Goal: Information Seeking & Learning: Find specific fact

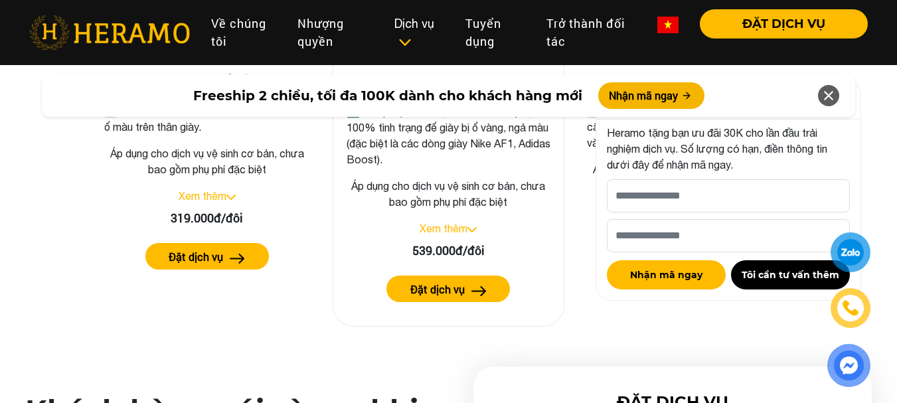
scroll to position [2919, 0]
click at [828, 94] on icon at bounding box center [828, 96] width 16 height 24
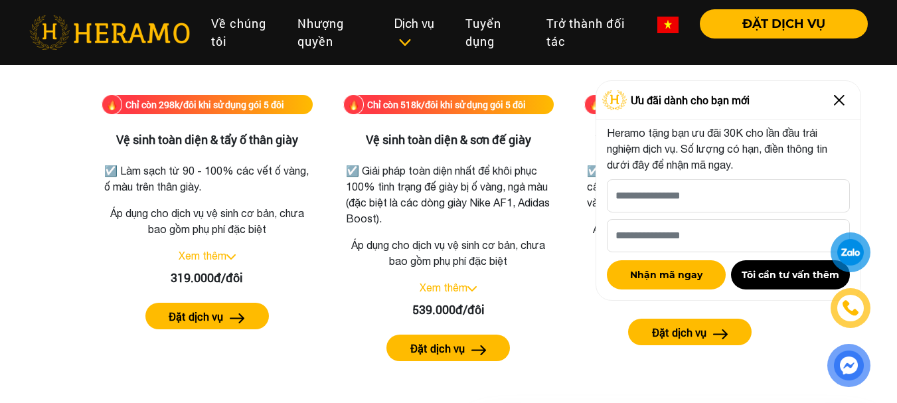
scroll to position [2860, 0]
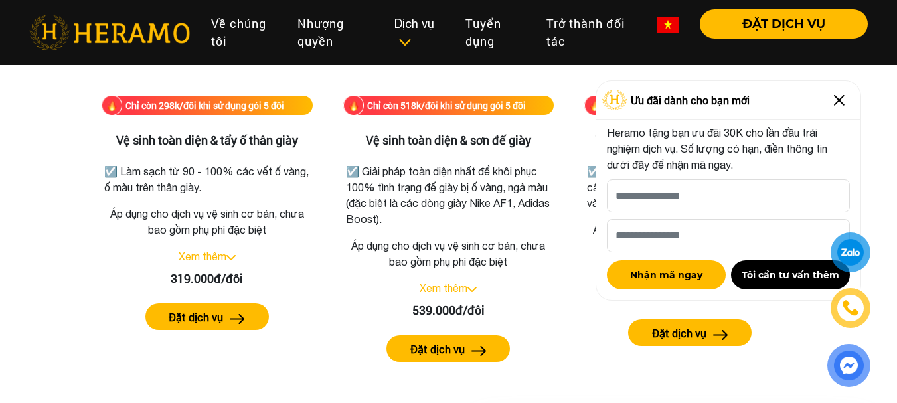
click at [841, 102] on img at bounding box center [838, 100] width 21 height 21
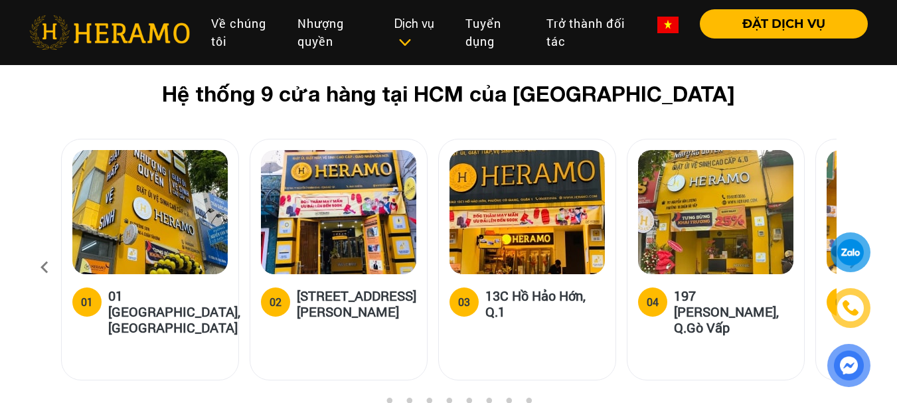
scroll to position [5345, 0]
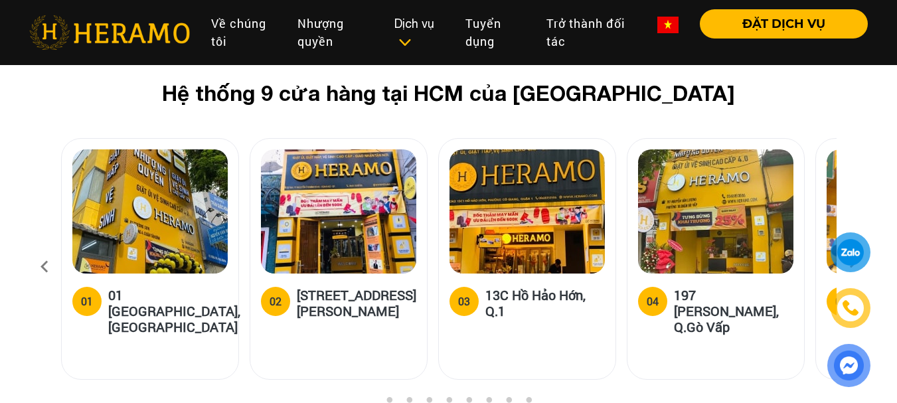
click at [850, 262] on icon at bounding box center [853, 266] width 24 height 9
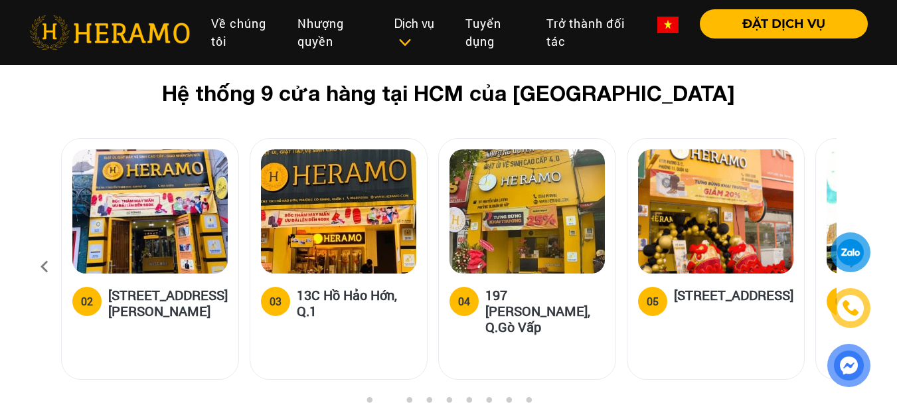
click at [850, 262] on icon at bounding box center [853, 266] width 24 height 9
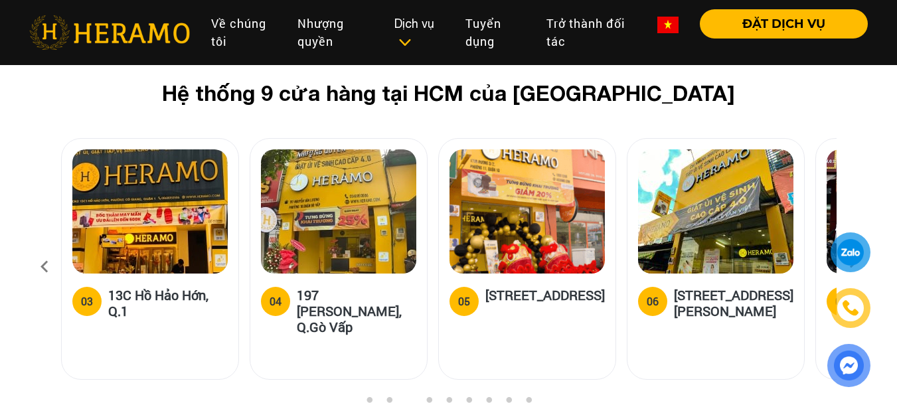
click at [850, 262] on icon at bounding box center [853, 266] width 24 height 9
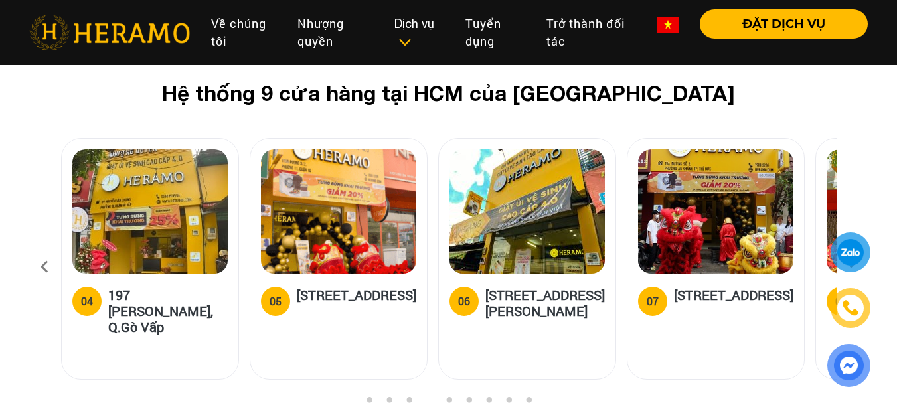
click at [850, 262] on icon at bounding box center [853, 266] width 24 height 9
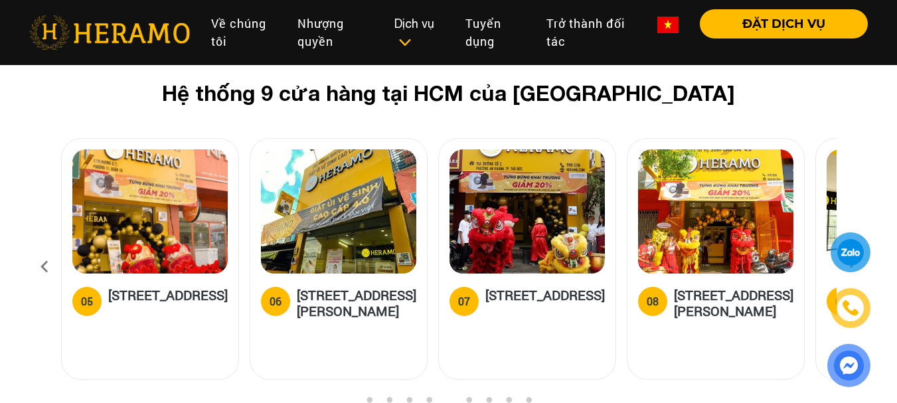
click at [850, 262] on icon at bounding box center [853, 266] width 24 height 9
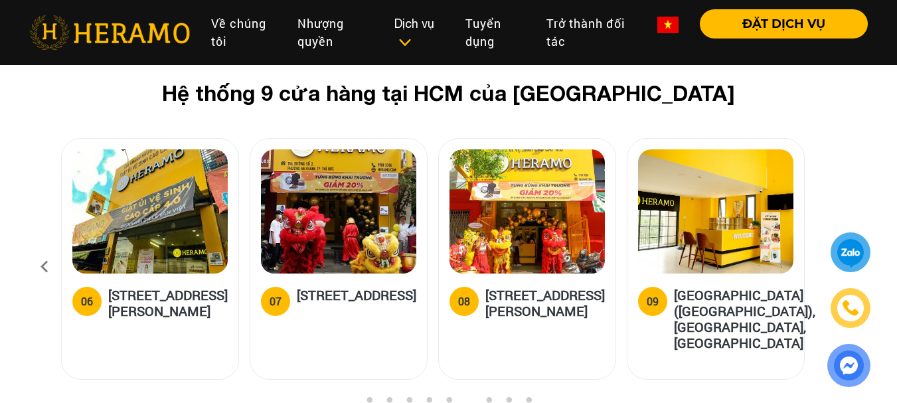
click at [850, 262] on icon at bounding box center [853, 266] width 24 height 9
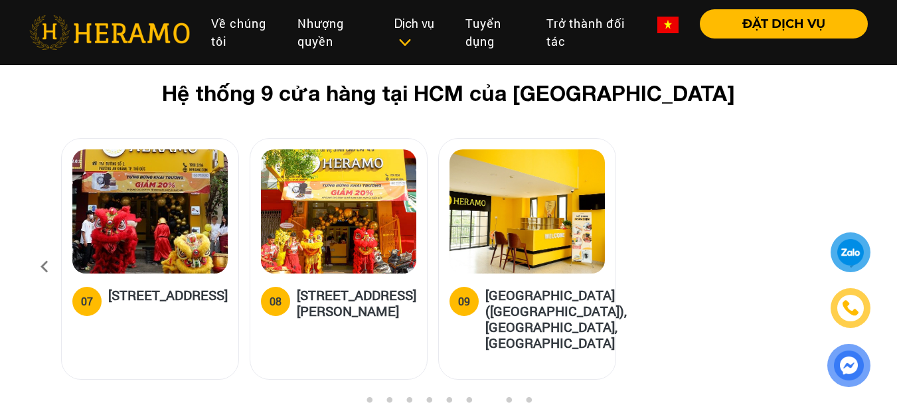
click at [850, 262] on icon at bounding box center [853, 266] width 24 height 9
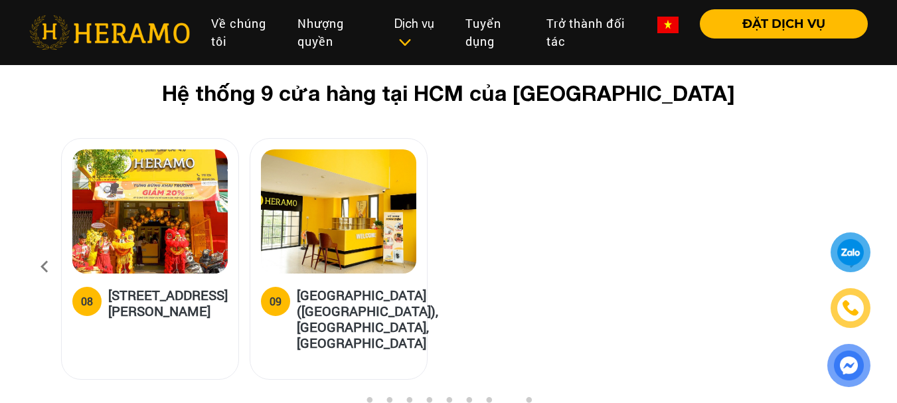
click at [850, 262] on icon at bounding box center [853, 266] width 24 height 9
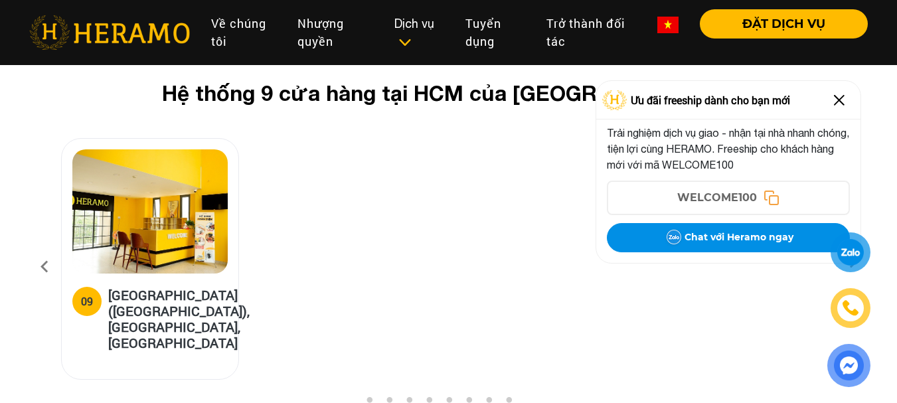
click at [850, 262] on icon at bounding box center [853, 266] width 24 height 9
click at [842, 102] on img at bounding box center [838, 100] width 21 height 21
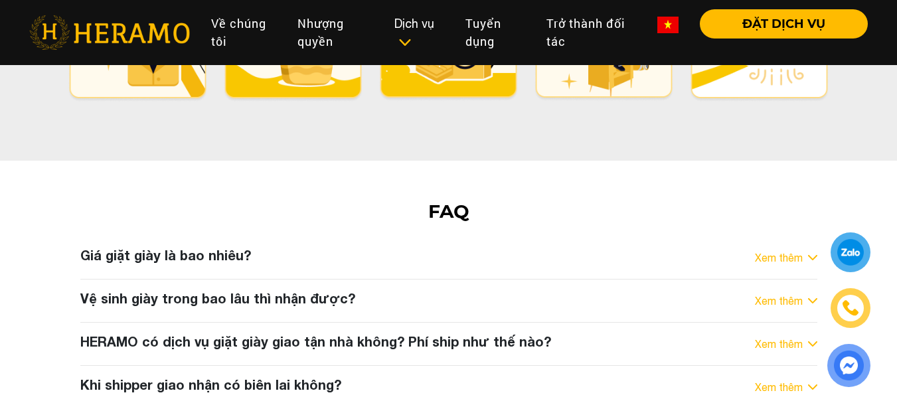
scroll to position [6922, 0]
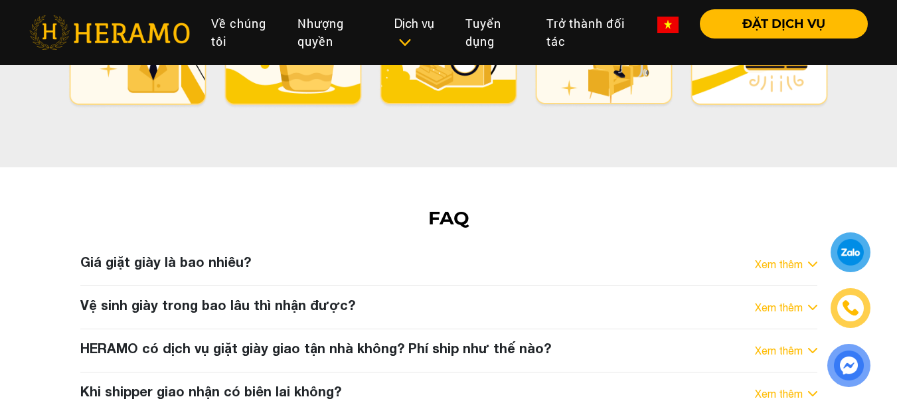
click at [805, 256] on div "Xem thêm" at bounding box center [786, 264] width 62 height 16
click at [818, 254] on div "Giá giặt giày là bao nhiêu? Xem thêm - Giá vệ sinh giày toàn diện tại [GEOGRAPH…" at bounding box center [448, 264] width 757 height 21
click at [812, 262] on img at bounding box center [812, 264] width 9 height 5
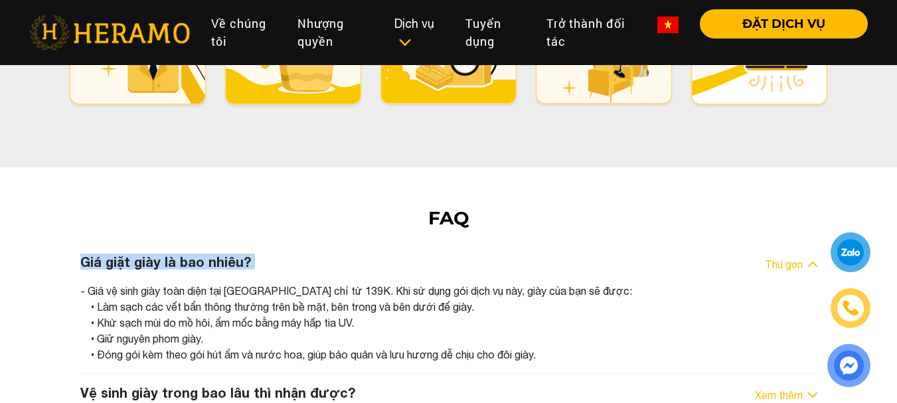
click at [862, 207] on div "FAQ Giá giặt giày là bao nhiêu? Thu gọn - Giá vệ sinh giày toàn diện tại [GEOGR…" at bounding box center [448, 371] width 897 height 328
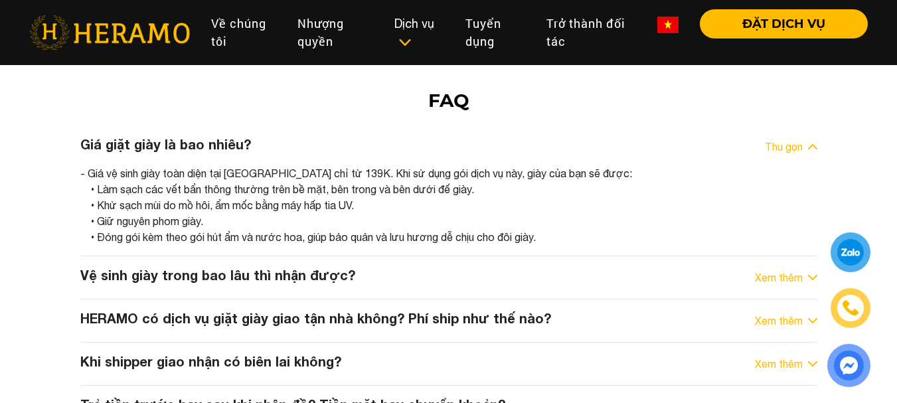
scroll to position [7041, 0]
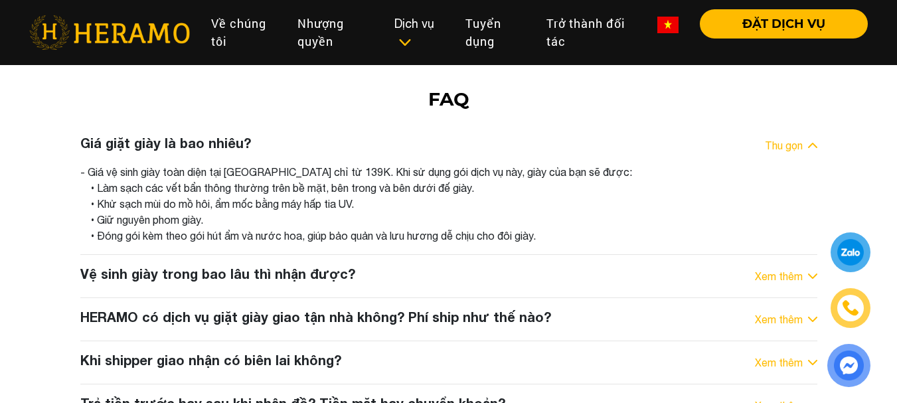
click at [806, 268] on div "Xem thêm" at bounding box center [786, 276] width 62 height 16
click at [783, 268] on link "Xem thêm" at bounding box center [779, 276] width 48 height 16
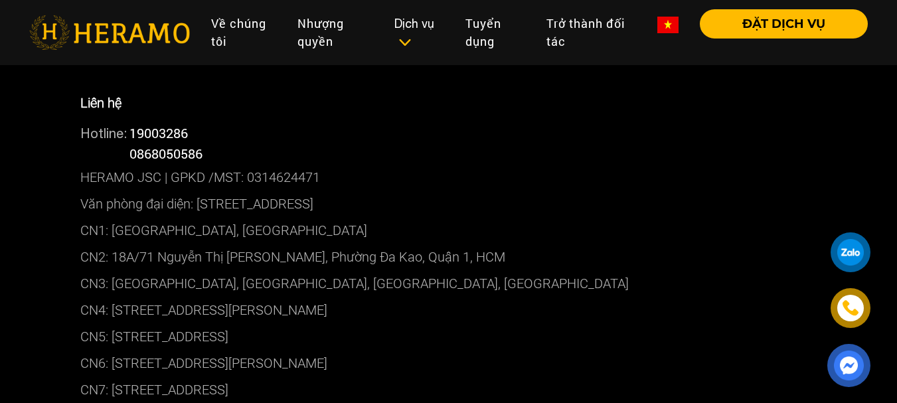
scroll to position [7616, 0]
